Goal: Information Seeking & Learning: Learn about a topic

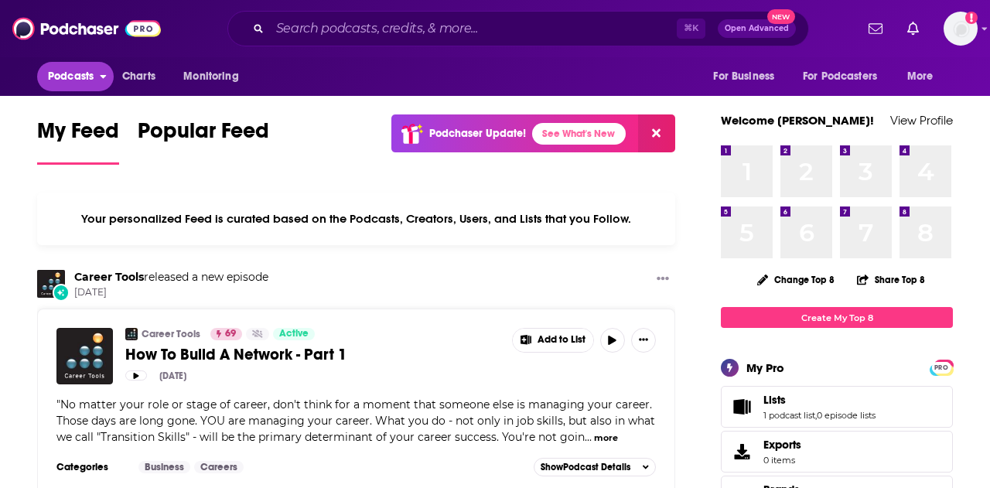
click at [73, 77] on span "Podcasts" at bounding box center [71, 77] width 46 height 22
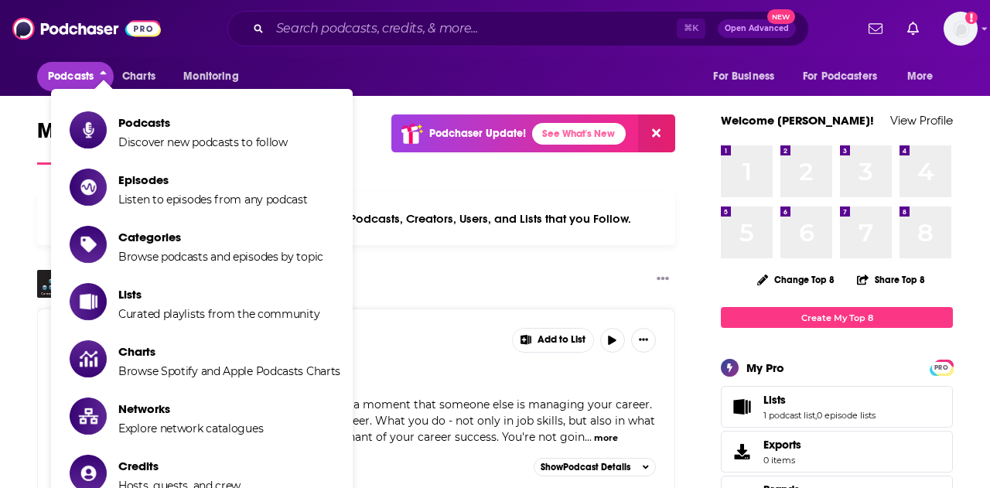
click at [128, 125] on span "Podcasts" at bounding box center [202, 122] width 169 height 15
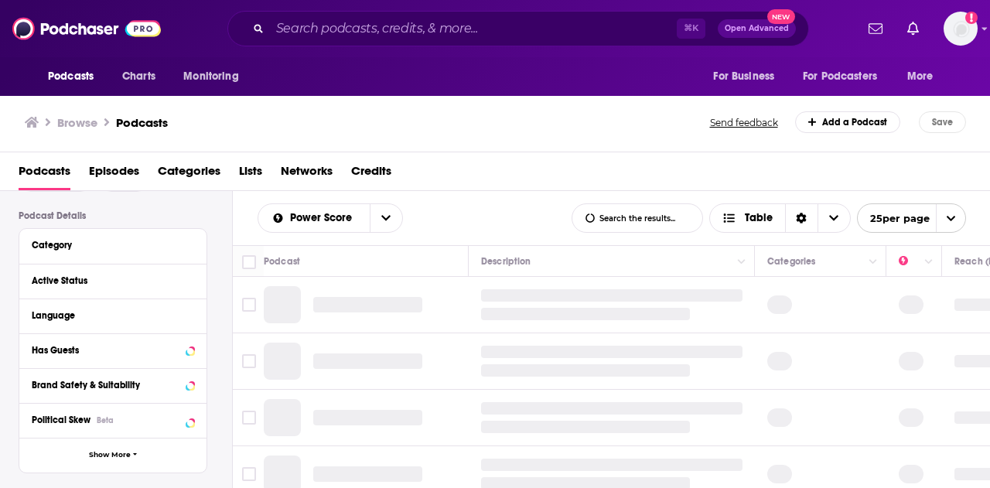
scroll to position [115, 0]
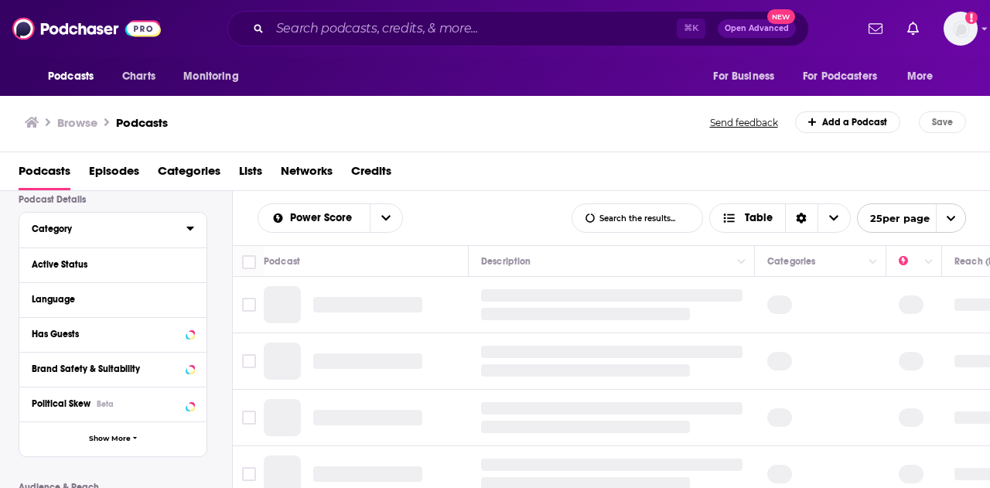
click at [86, 220] on button "Category" at bounding box center [109, 228] width 155 height 19
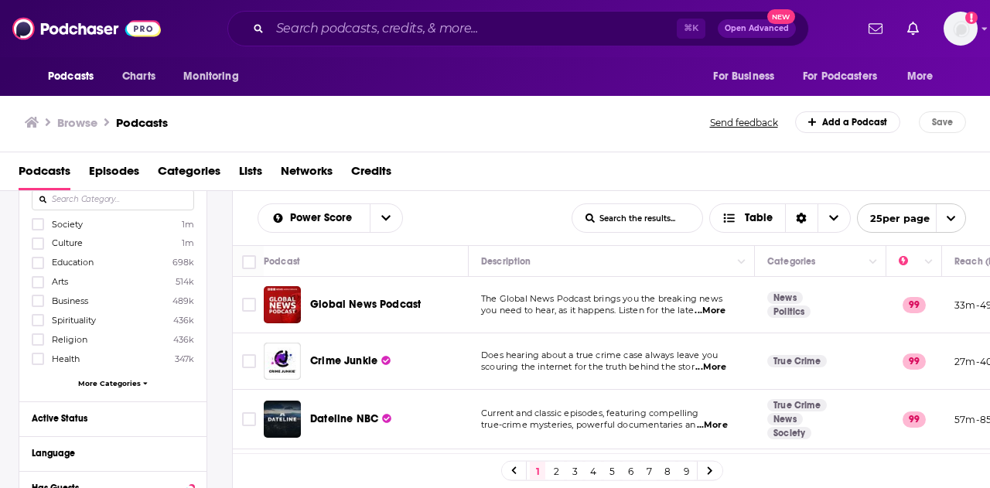
scroll to position [178, 0]
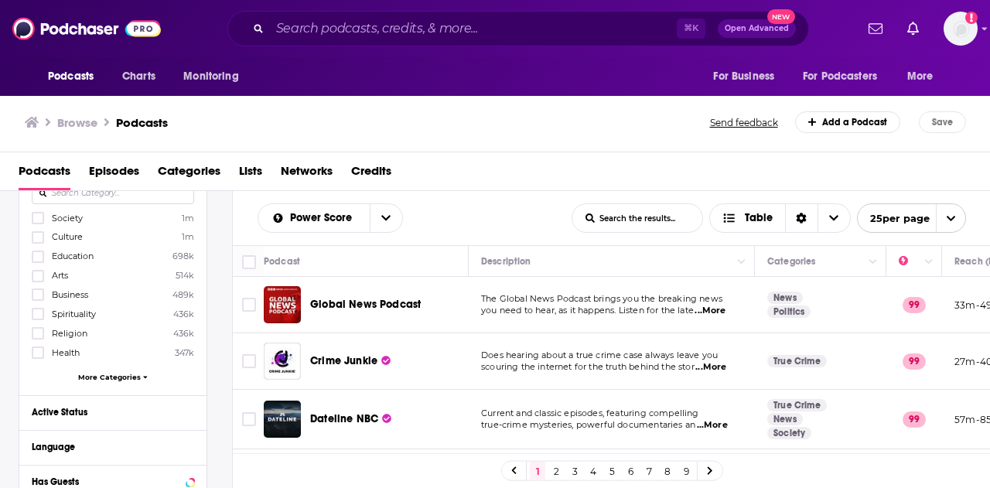
click at [102, 369] on div "Society 1m Culture 1m Education 698k Arts 514k Business 489k Spirituality 436k …" at bounding box center [113, 300] width 162 height 178
click at [102, 374] on span "More Categories" at bounding box center [109, 377] width 63 height 9
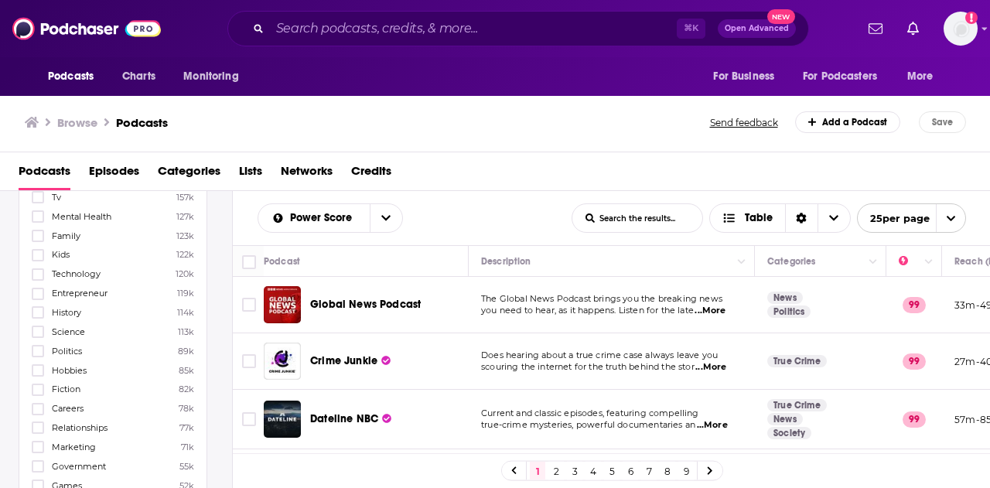
scroll to position [540, 0]
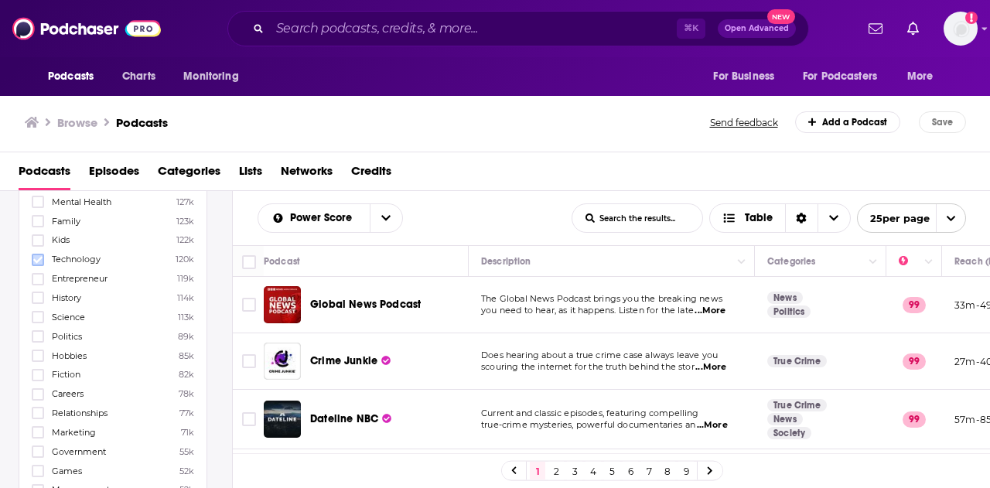
click at [38, 255] on icon at bounding box center [37, 259] width 9 height 9
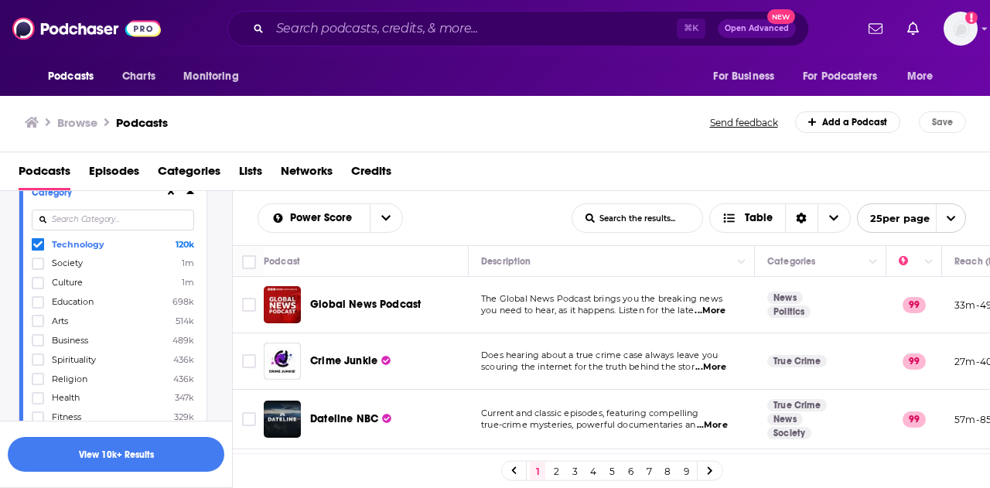
scroll to position [165, 0]
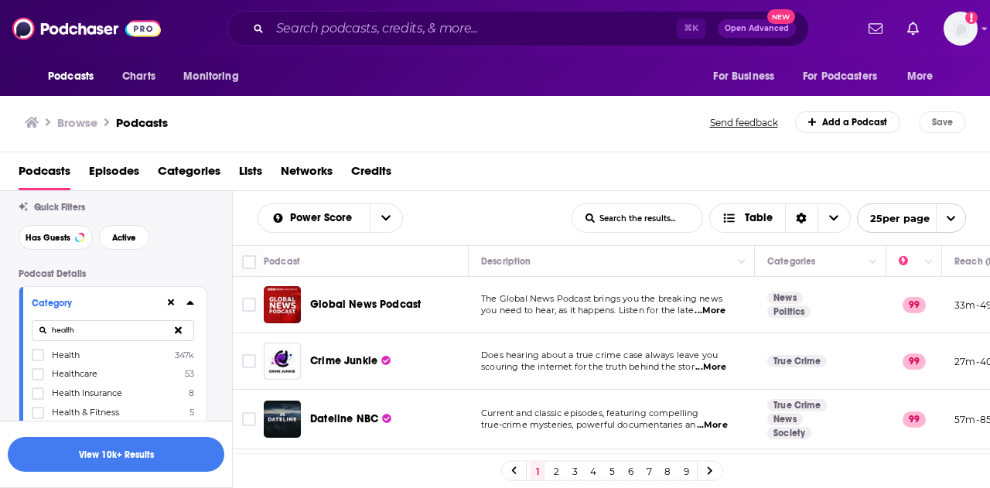
scroll to position [63, 0]
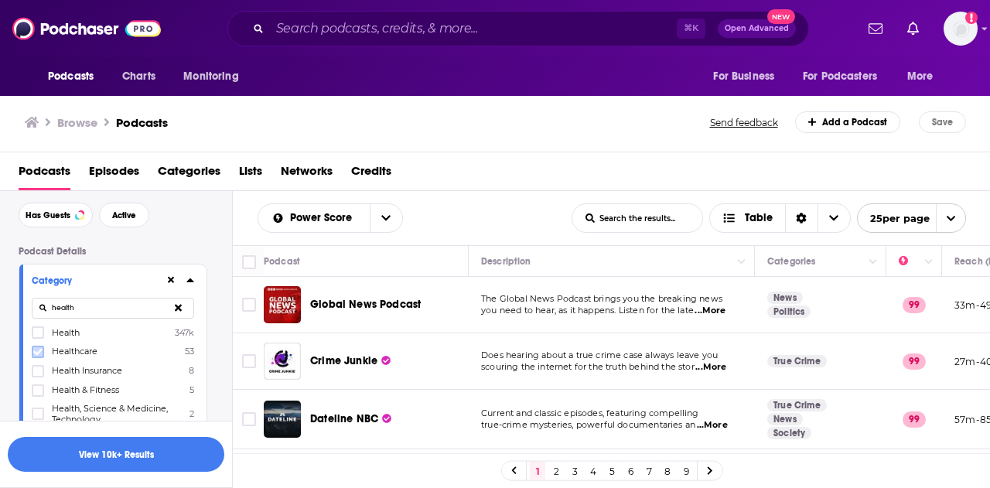
click at [36, 353] on icon at bounding box center [37, 351] width 9 height 7
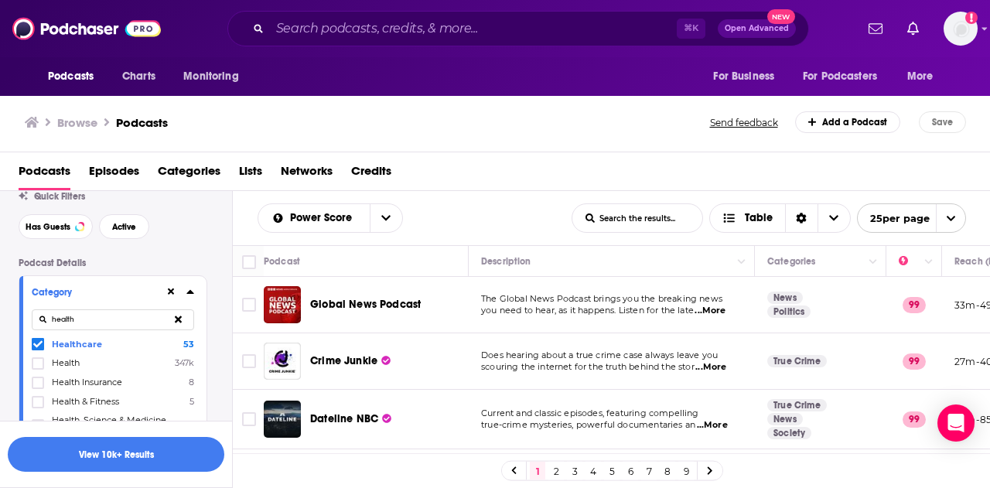
scroll to position [42, 0]
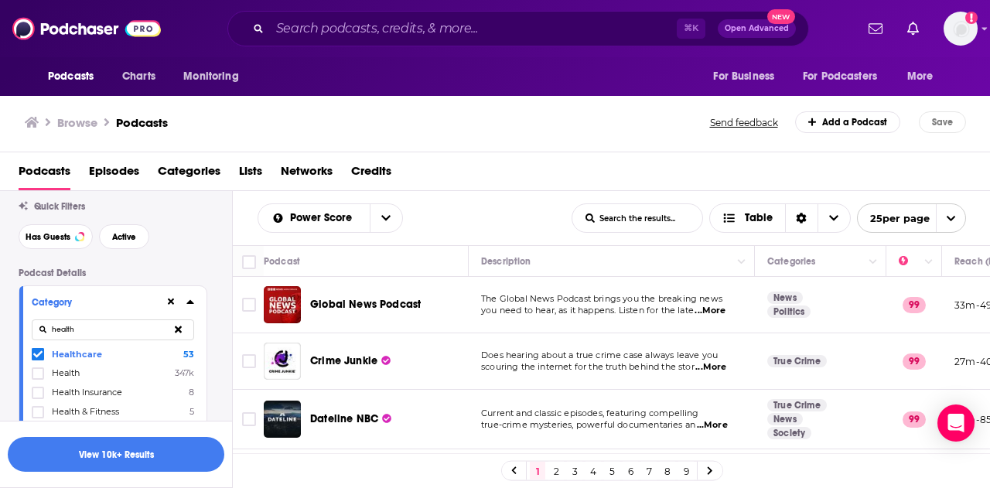
click at [66, 336] on input "health" at bounding box center [113, 329] width 162 height 21
click at [56, 358] on span "Technology" at bounding box center [78, 354] width 53 height 11
click at [38, 357] on input "multiSelectOption-technology-0" at bounding box center [38, 357] width 0 height 0
click at [137, 329] on input "tech" at bounding box center [113, 329] width 162 height 21
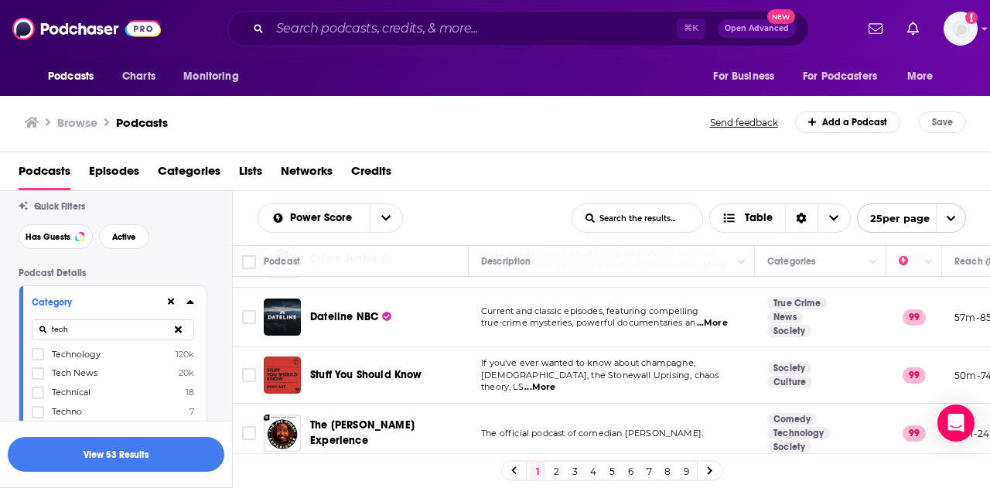
scroll to position [107, 0]
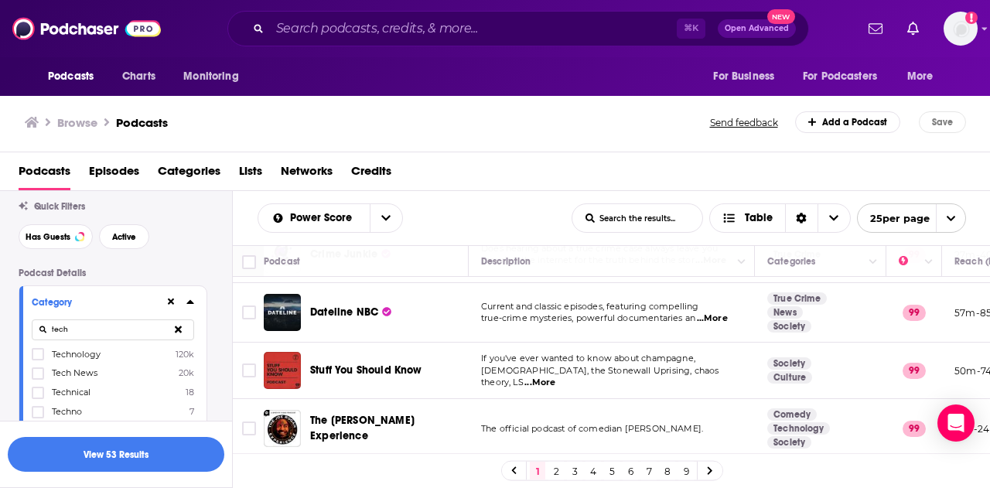
click at [134, 330] on input "tech" at bounding box center [113, 329] width 162 height 21
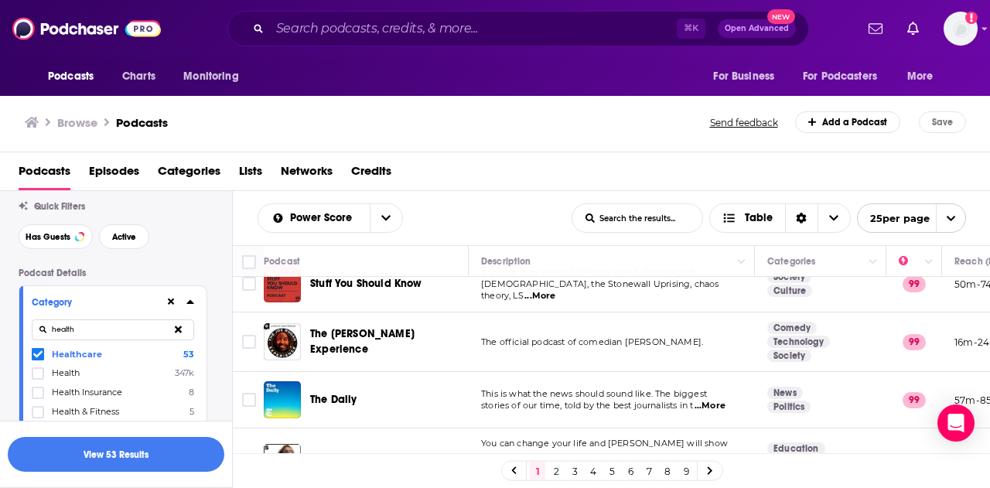
scroll to position [203, 0]
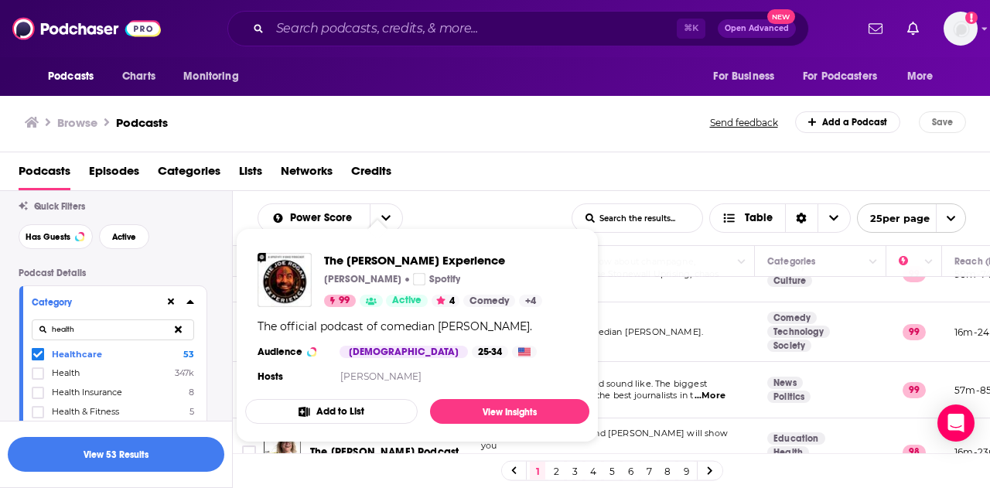
type input "health"
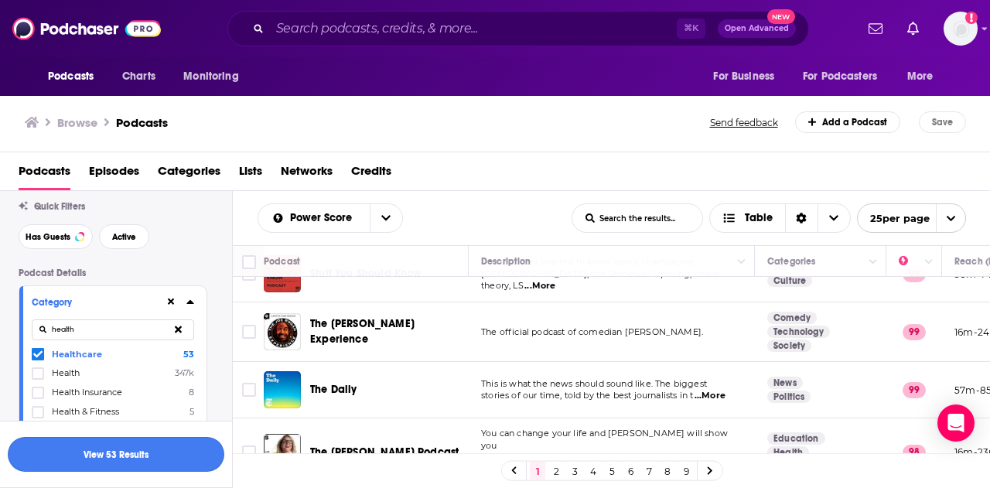
click at [78, 469] on button "View 53 Results" at bounding box center [116, 454] width 217 height 35
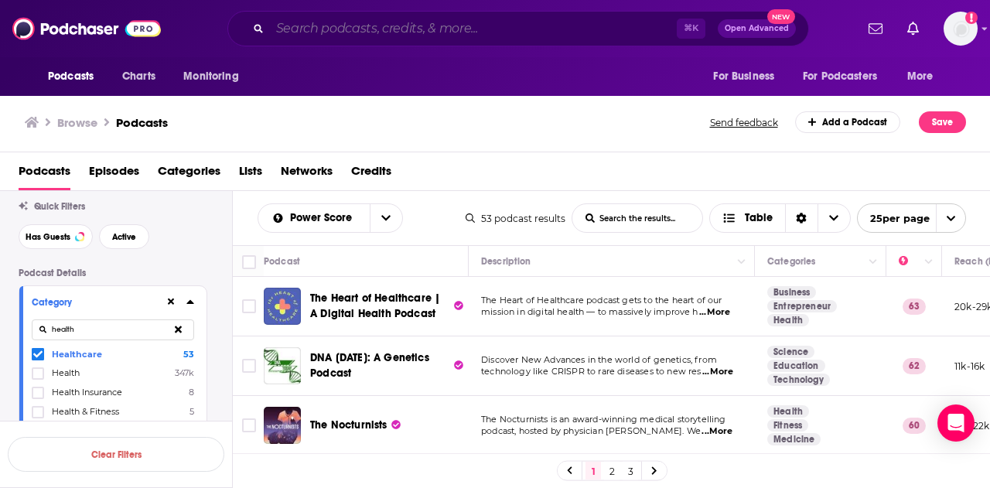
click at [469, 24] on input "Search podcasts, credits, & more..." at bounding box center [473, 28] width 407 height 25
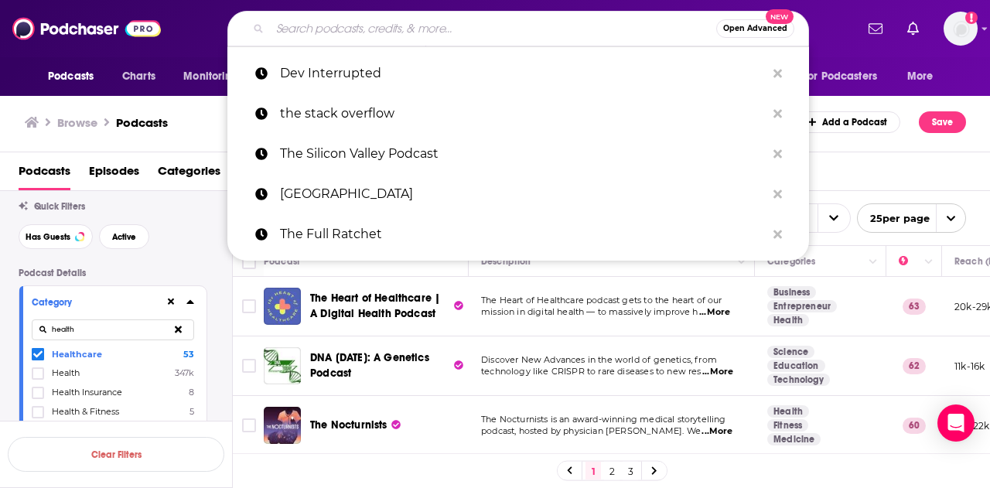
paste input "The Healthtech Podcast"
type input "The Healthtech Podcast"
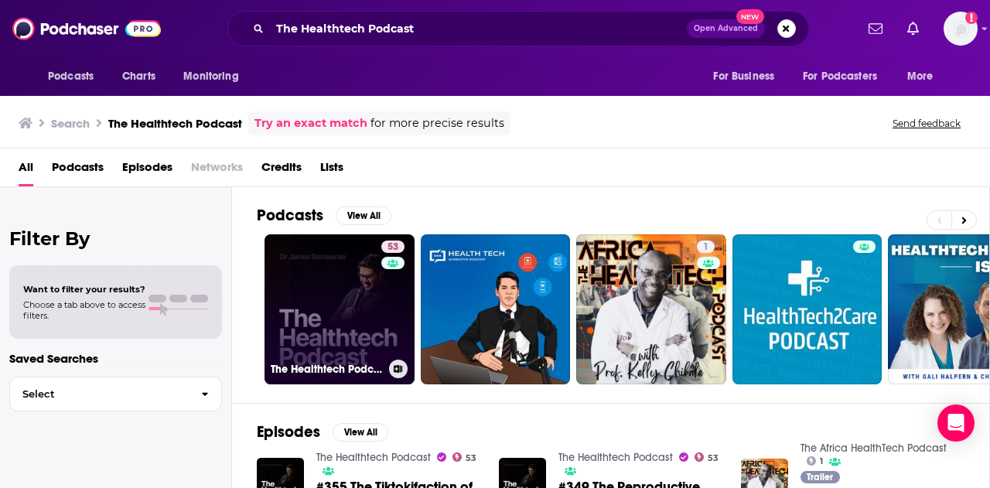
click at [338, 302] on link "53 The Healthtech Podcast" at bounding box center [340, 309] width 150 height 150
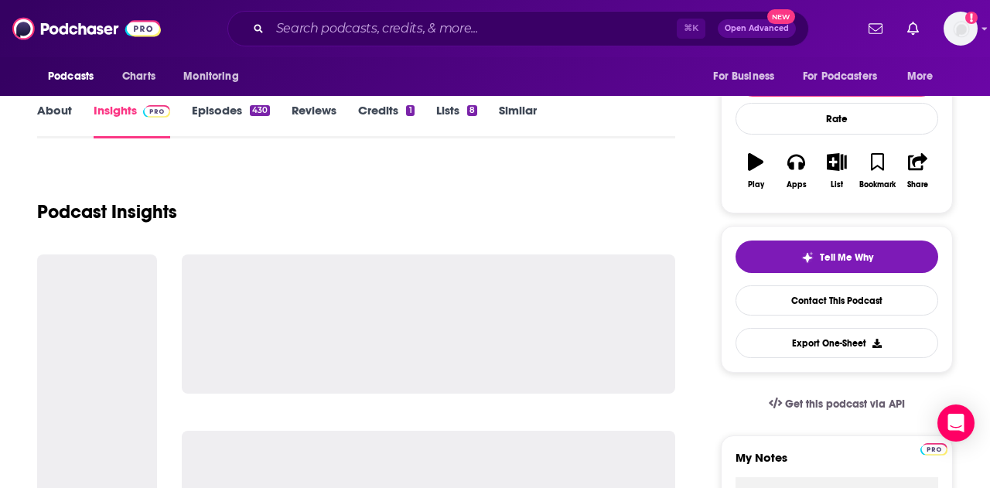
scroll to position [200, 0]
